Goal: Task Accomplishment & Management: Use online tool/utility

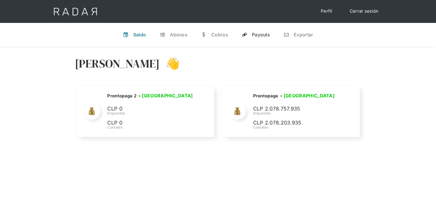
click at [263, 35] on div "Payouts" at bounding box center [261, 35] width 18 height 6
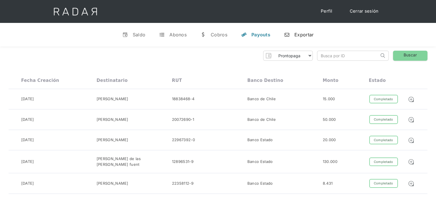
click at [303, 37] on div "Exportar" at bounding box center [303, 35] width 19 height 6
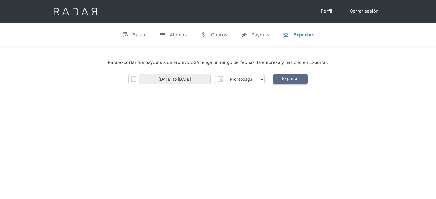
click at [287, 81] on link "Exportar" at bounding box center [290, 79] width 34 height 10
click at [173, 86] on div "Para exportar tus payouts a un archivo CSV, elige un rango de fechas, la empres…" at bounding box center [218, 73] width 436 height 54
click at [173, 83] on body "Cargando... Cerrar sesión Perfil v Saldo t Abonos w Cobros y Payouts n Exportar…" at bounding box center [218, 160] width 436 height 321
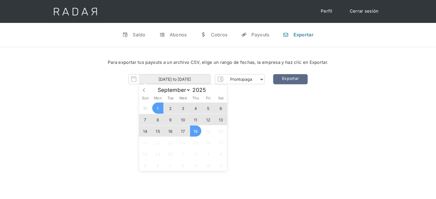
click at [197, 129] on span "18" at bounding box center [195, 131] width 11 height 11
type input "18-09-2025"
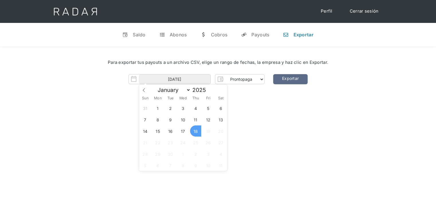
click at [197, 129] on span "18" at bounding box center [195, 131] width 11 height 11
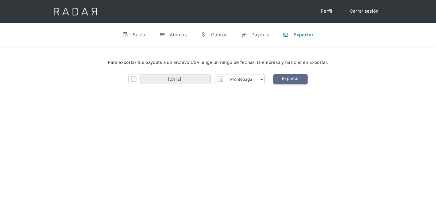
click at [297, 80] on link "Exportar" at bounding box center [290, 79] width 34 height 10
click at [190, 81] on input "18-09-2025" at bounding box center [175, 79] width 72 height 9
click at [258, 119] on div "Hola José 👋 Cargando tus cuentas... Nombre de la empresa • Conectada • Desconec…" at bounding box center [218, 145] width 436 height 199
click at [297, 84] on link "Exportar" at bounding box center [290, 79] width 34 height 10
click at [255, 106] on div "Hola José 👋 Cargando tus cuentas... Nombre de la empresa • Conectada • Desconec…" at bounding box center [218, 145] width 436 height 199
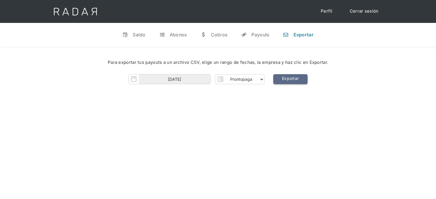
click at [286, 79] on link "Exportar" at bounding box center [290, 79] width 34 height 10
